Goal: Navigation & Orientation: Find specific page/section

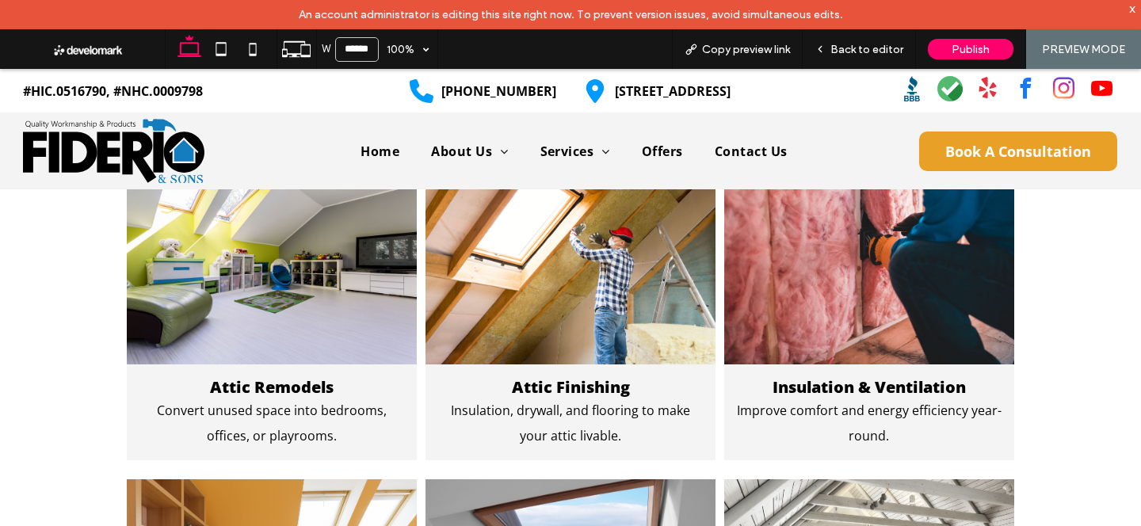
scroll to position [1028, 0]
